Goal: Information Seeking & Learning: Learn about a topic

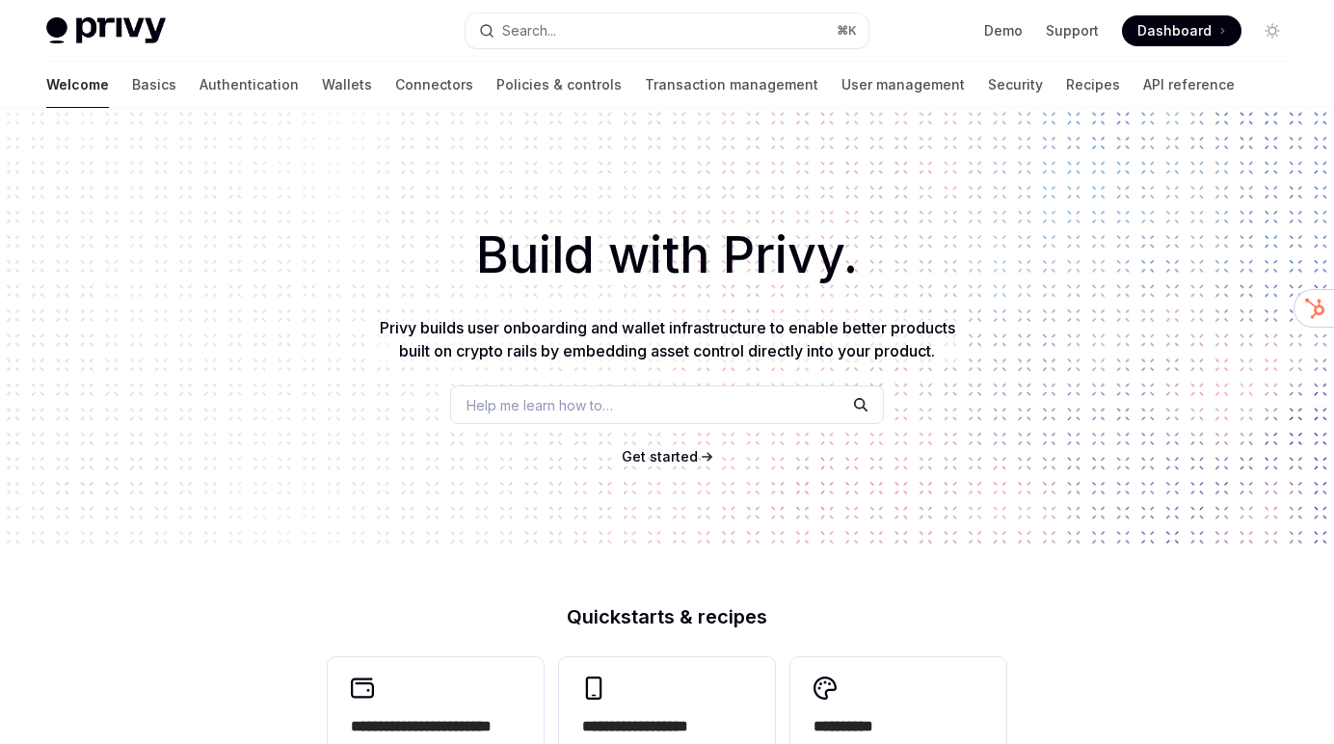
click at [800, 29] on button "Search... ⌘ K" at bounding box center [668, 30] width 404 height 35
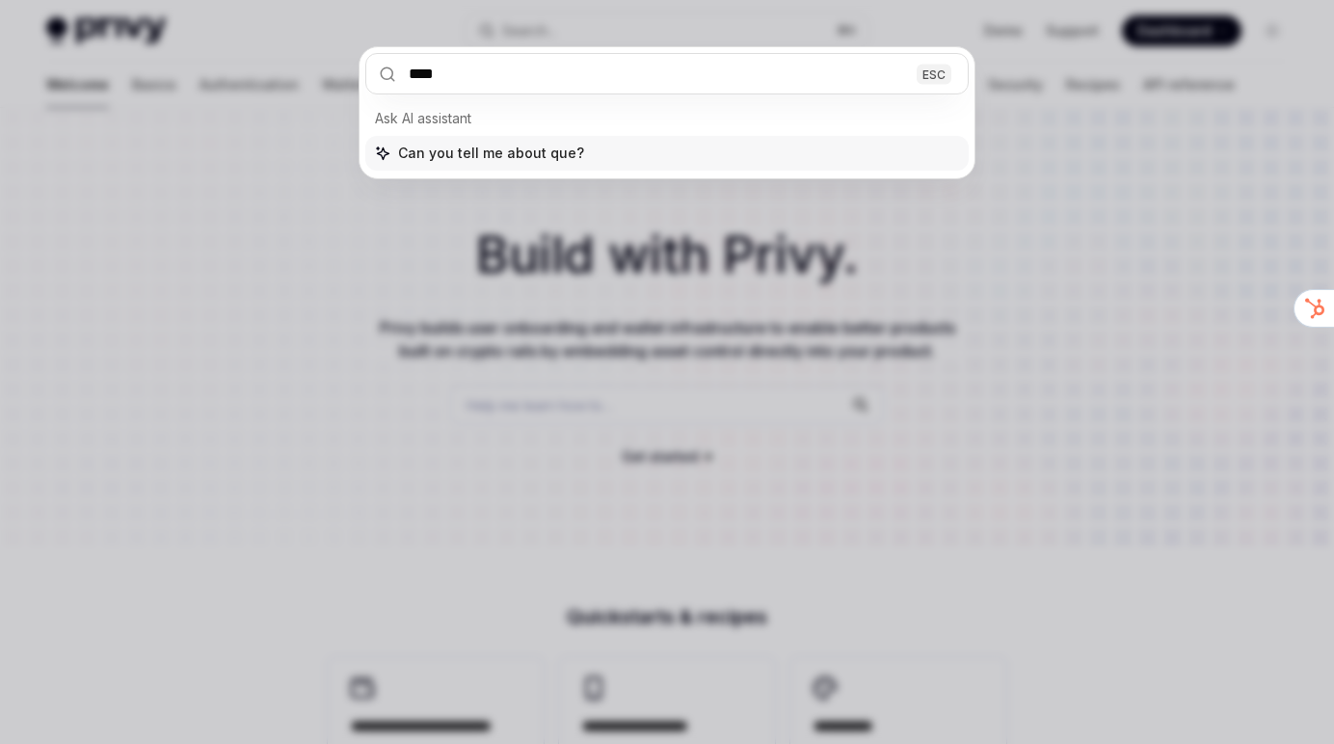
type input "*****"
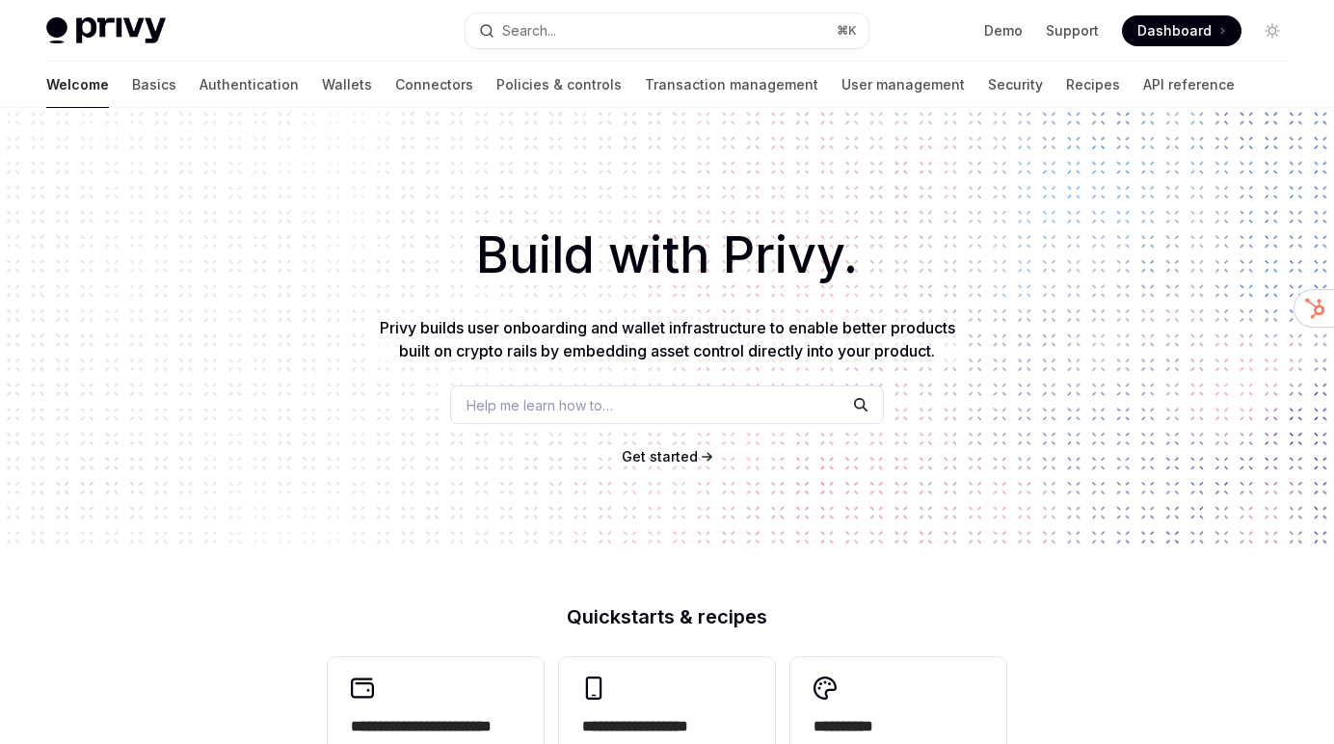
type textarea "*"
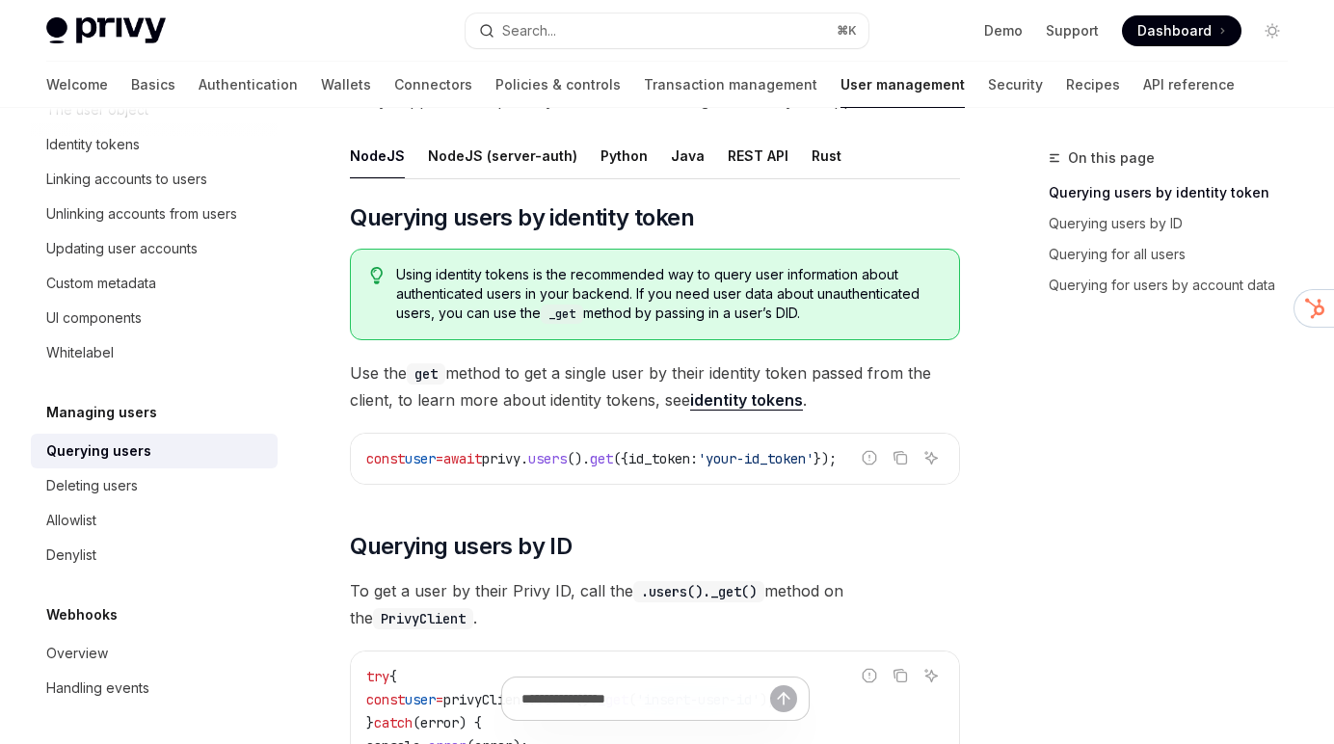
scroll to position [14, 0]
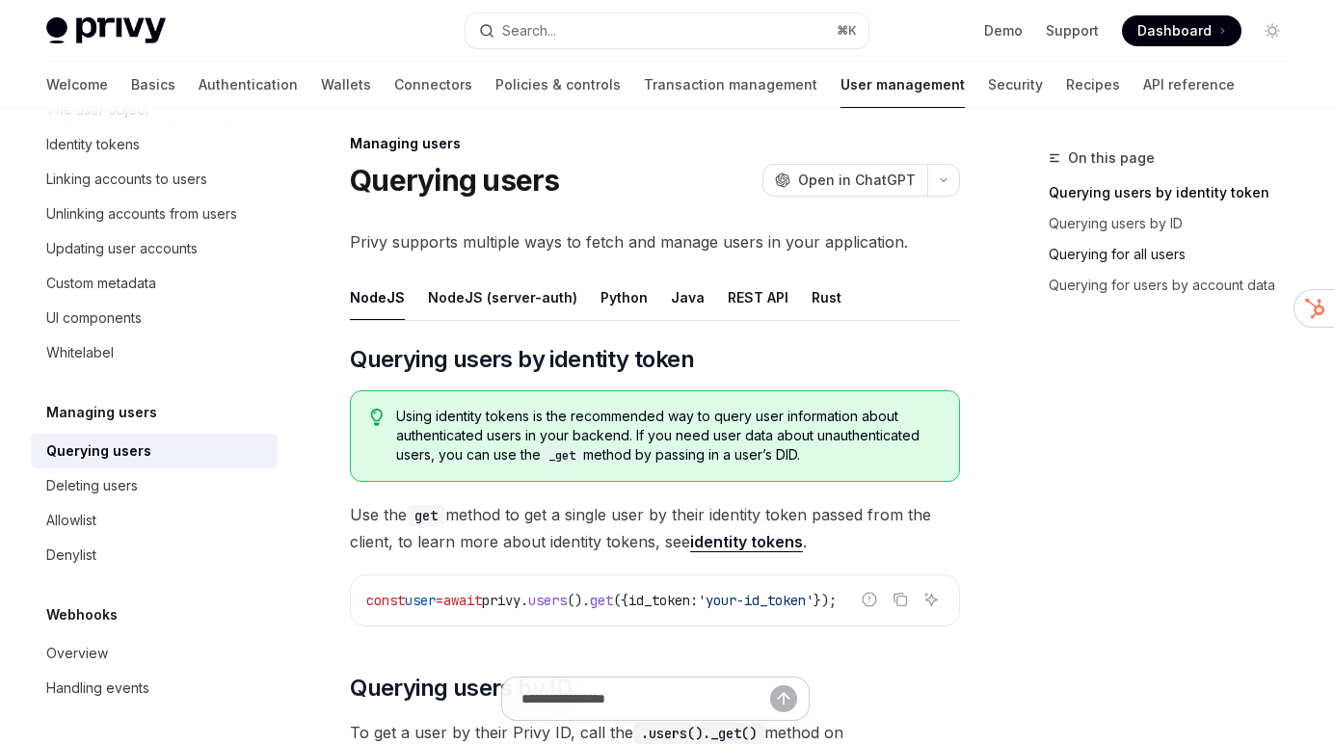
click at [1146, 253] on link "Querying for all users" at bounding box center [1176, 254] width 254 height 31
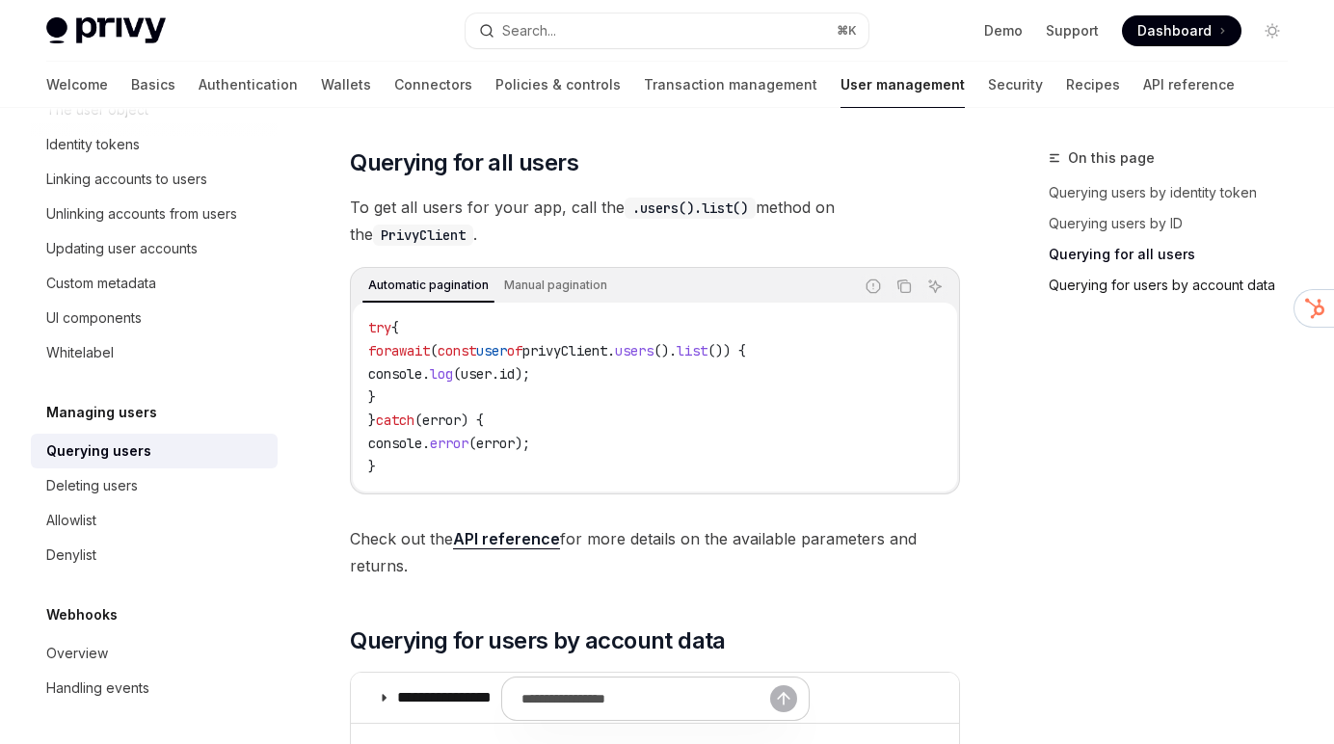
click at [1150, 296] on link "Querying for users by account data" at bounding box center [1176, 285] width 254 height 31
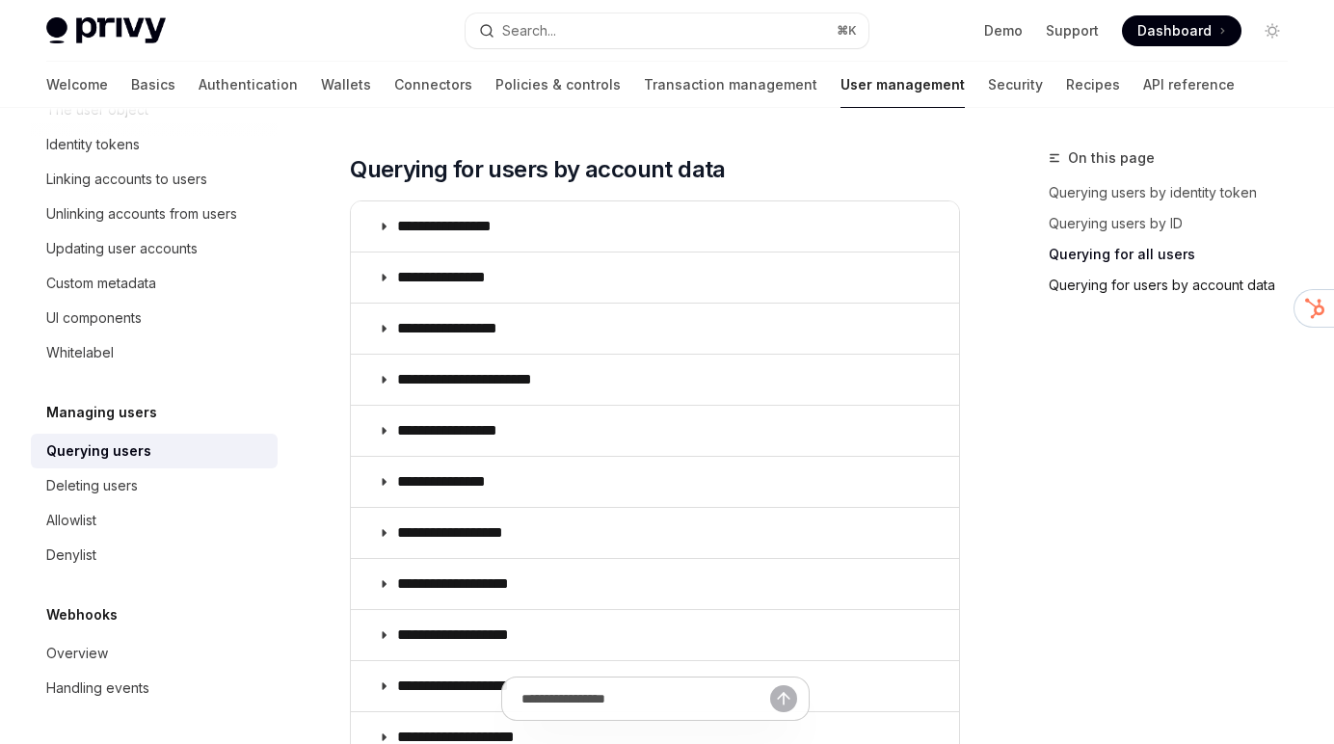
scroll to position [1413, 0]
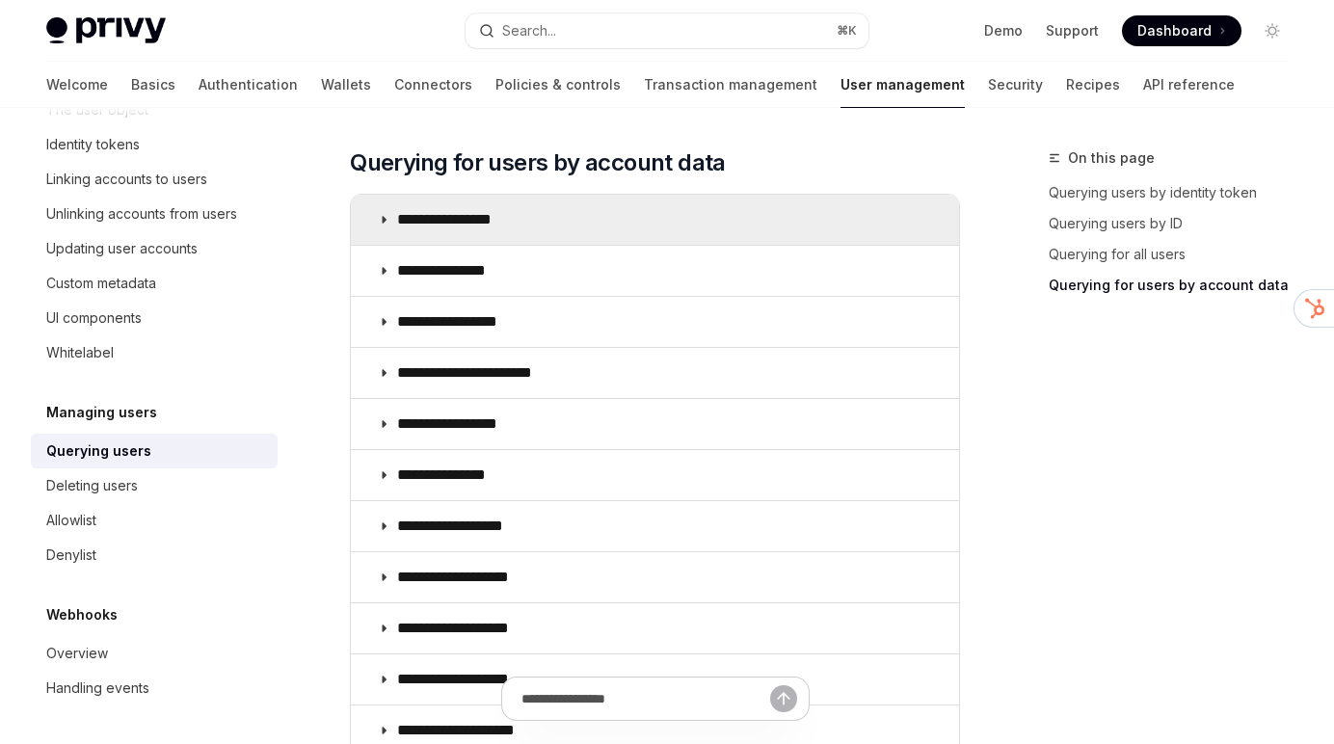
click at [930, 216] on summary "**********" at bounding box center [655, 220] width 608 height 50
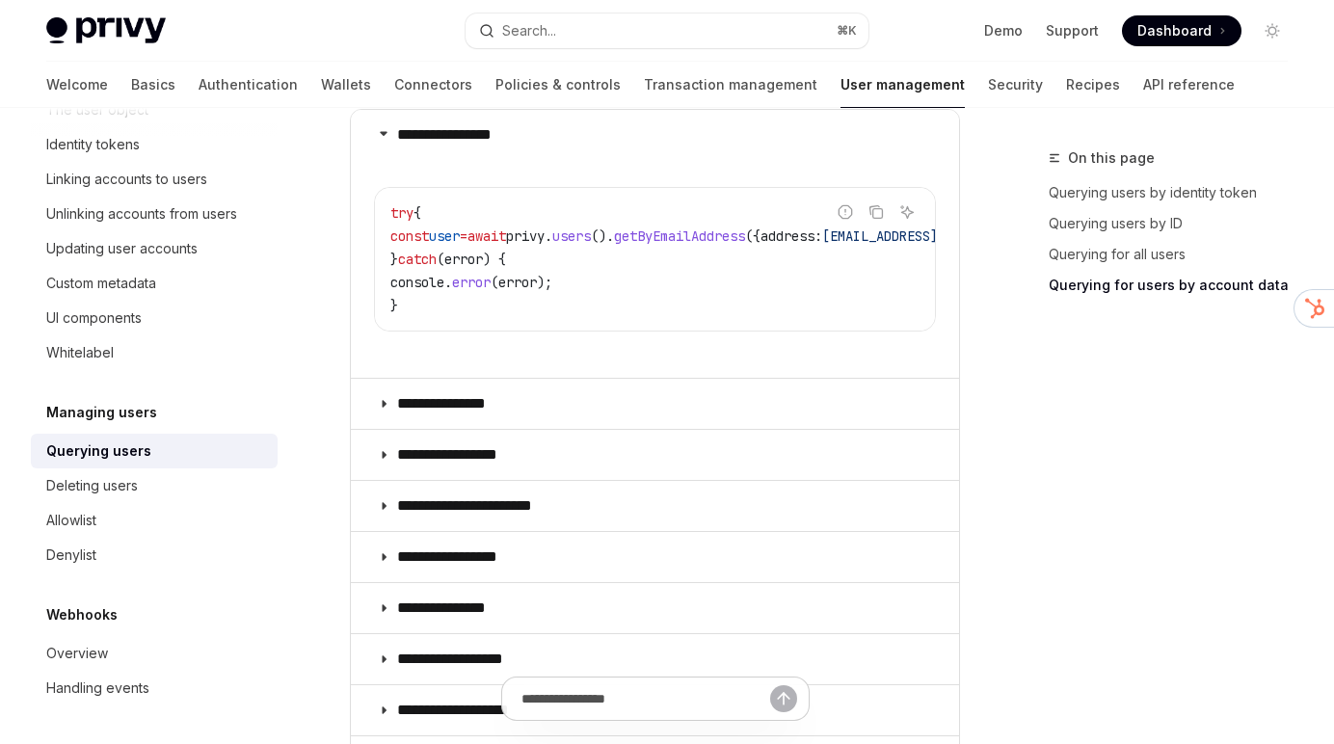
click at [1111, 286] on link "Querying for users by account data" at bounding box center [1176, 285] width 254 height 31
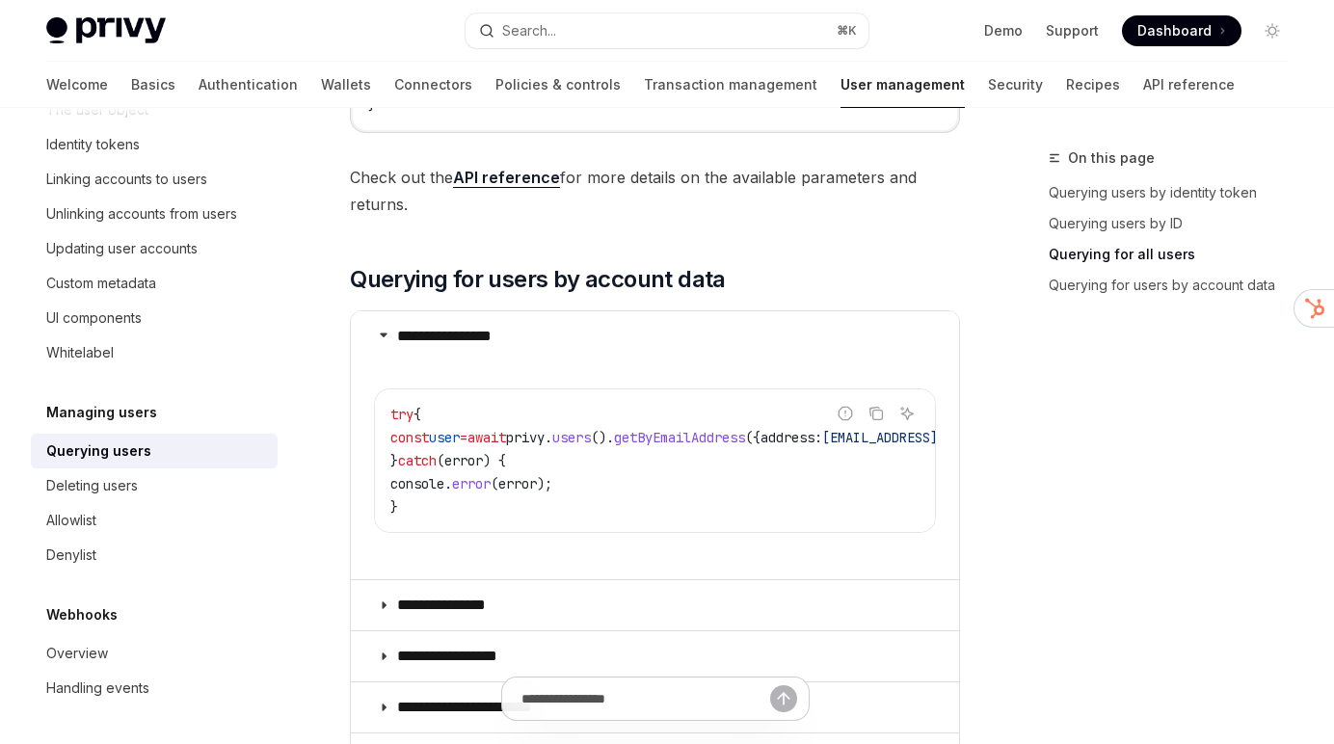
scroll to position [1251, 0]
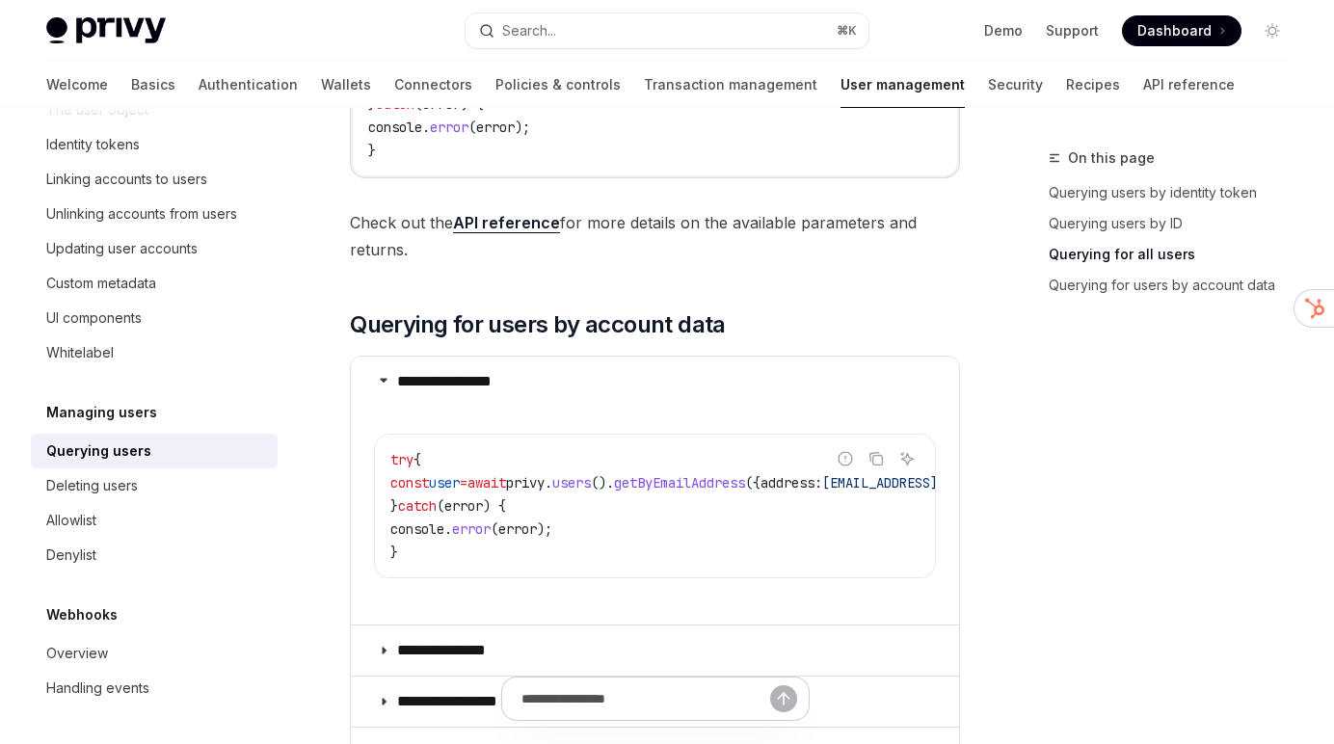
click at [1095, 253] on link "Querying for all users" at bounding box center [1176, 254] width 254 height 31
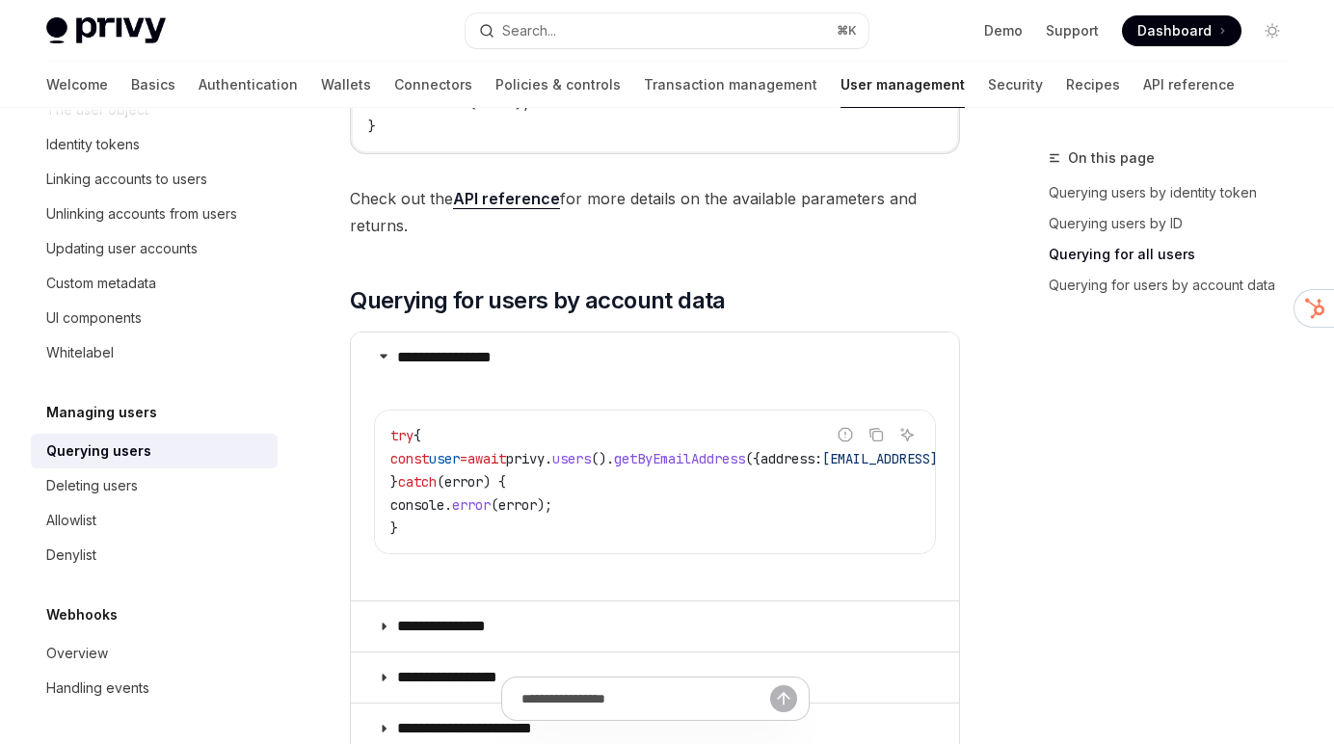
scroll to position [1276, 0]
